Goal: Find contact information: Find contact information

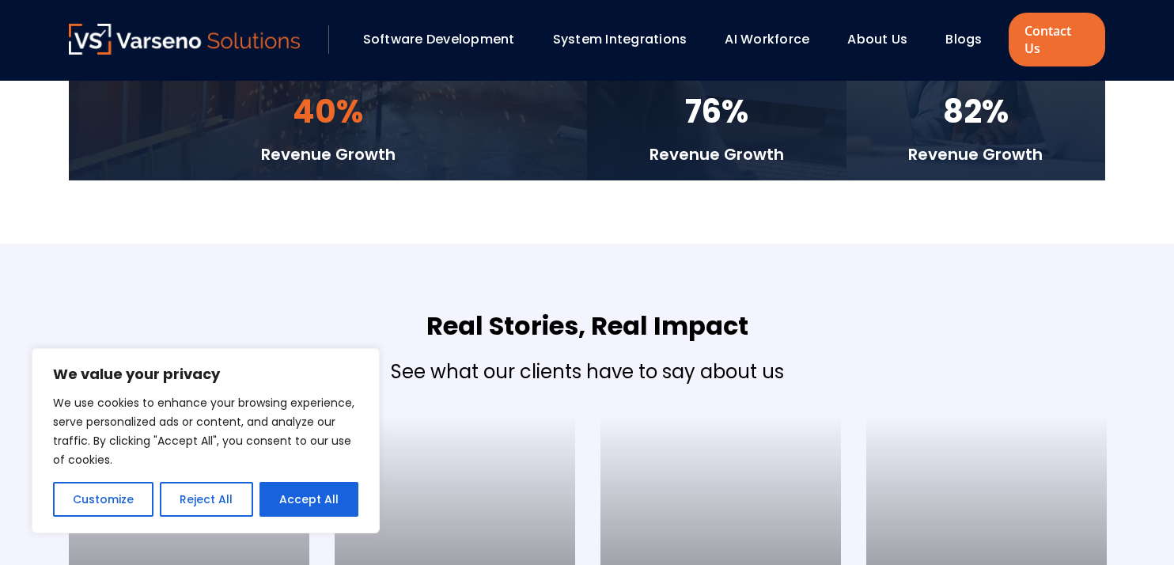
scroll to position [3902, 0]
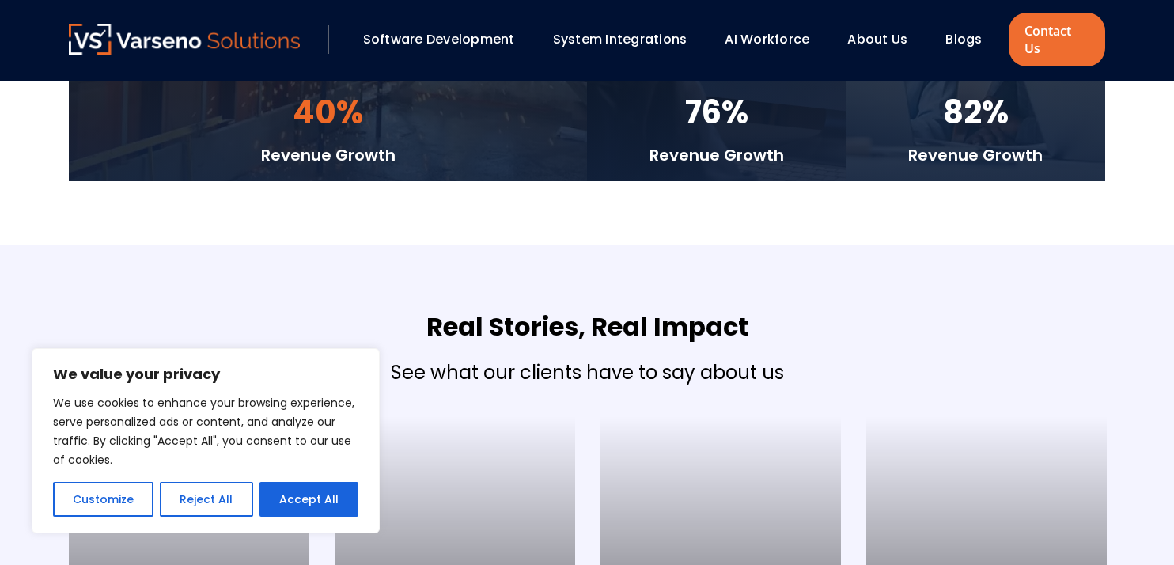
click at [765, 261] on div "Real Stories, Real Impact See what our clients have to say about us [PERSON_NAM…" at bounding box center [587, 535] width 1068 height 581
click at [117, 504] on button "Customize" at bounding box center [103, 499] width 101 height 35
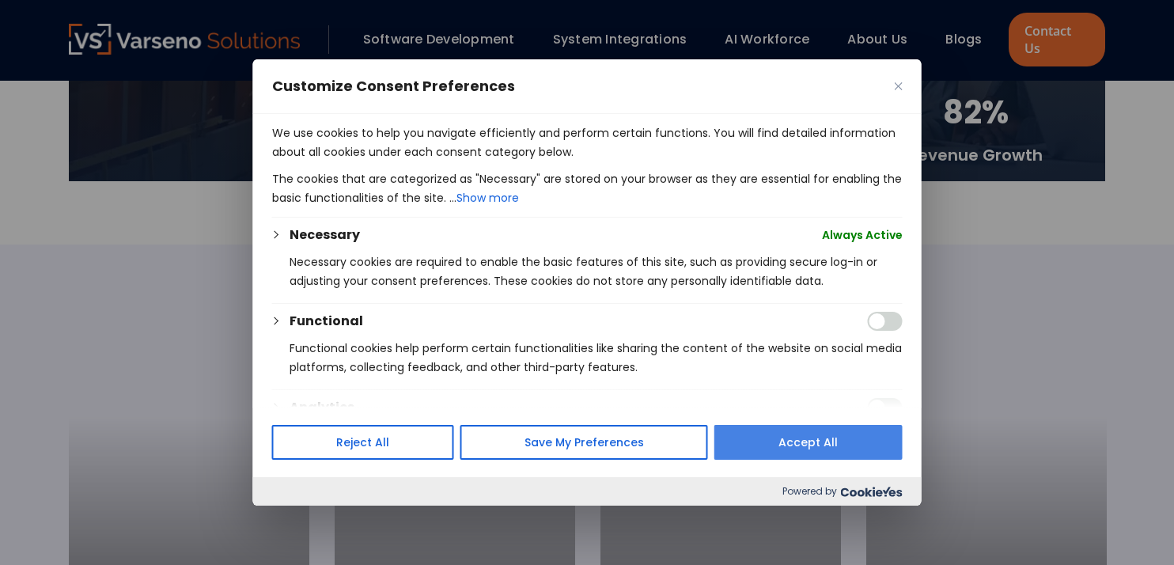
click at [830, 438] on button "Accept All" at bounding box center [809, 442] width 188 height 35
checkbox input "true"
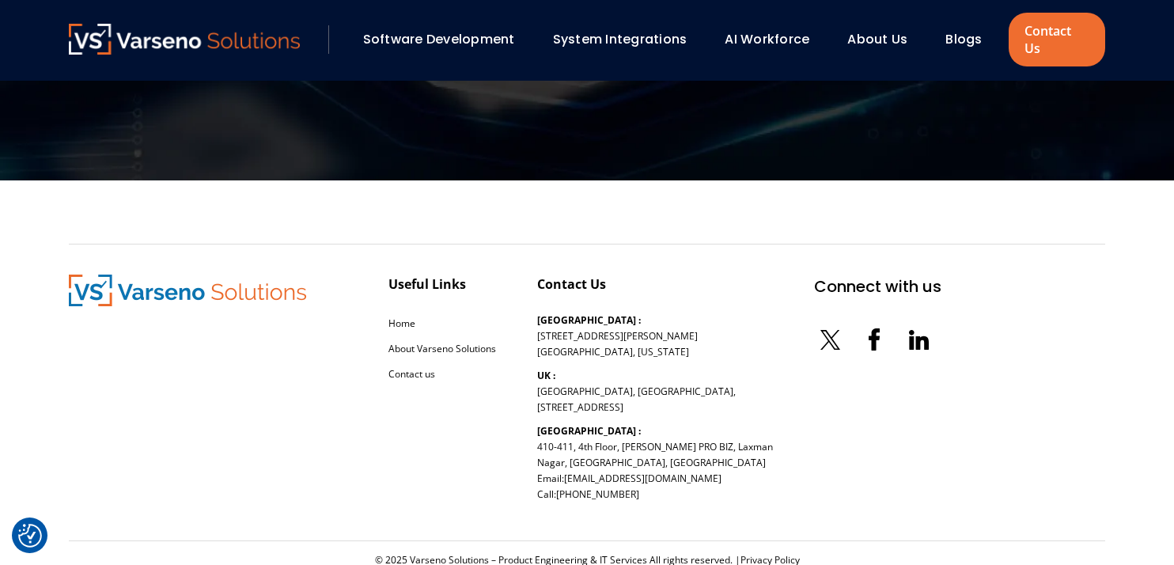
scroll to position [5142, 0]
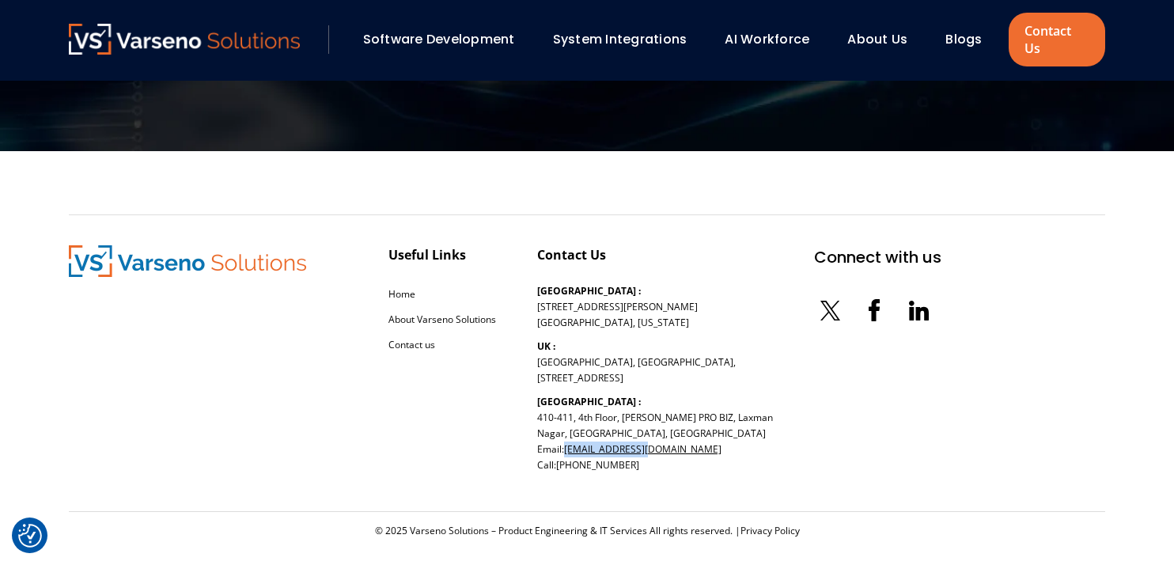
drag, startPoint x: 652, startPoint y: 428, endPoint x: 564, endPoint y: 432, distance: 87.9
click at [564, 432] on p "[GEOGRAPHIC_DATA] : [STREET_ADDRESS][PERSON_NAME] Email: [EMAIL_ADDRESS][DOMAIN…" at bounding box center [655, 433] width 236 height 79
copy link "[EMAIL_ADDRESS][DOMAIN_NAME]"
